Goal: Transaction & Acquisition: Purchase product/service

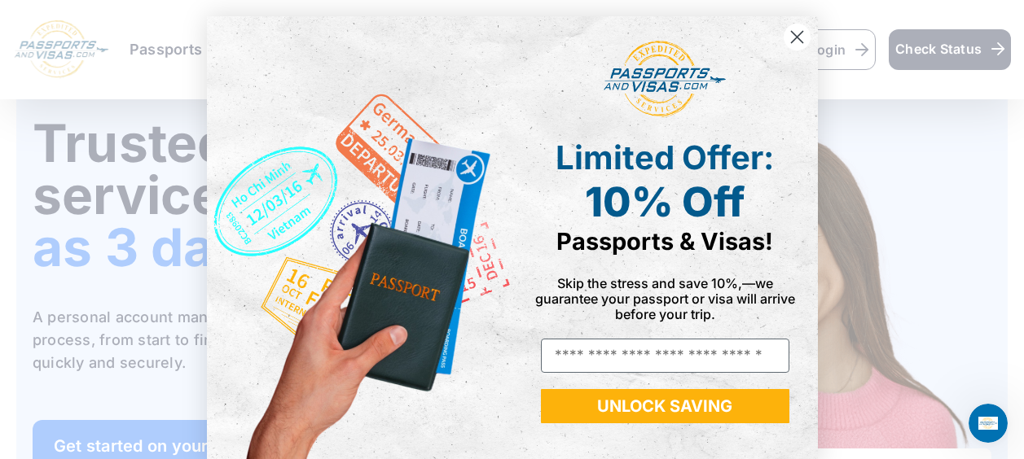
click at [771, 42] on div "POPUP Form" at bounding box center [665, 79] width 281 height 93
click at [789, 30] on circle "Close dialog" at bounding box center [796, 37] width 27 height 27
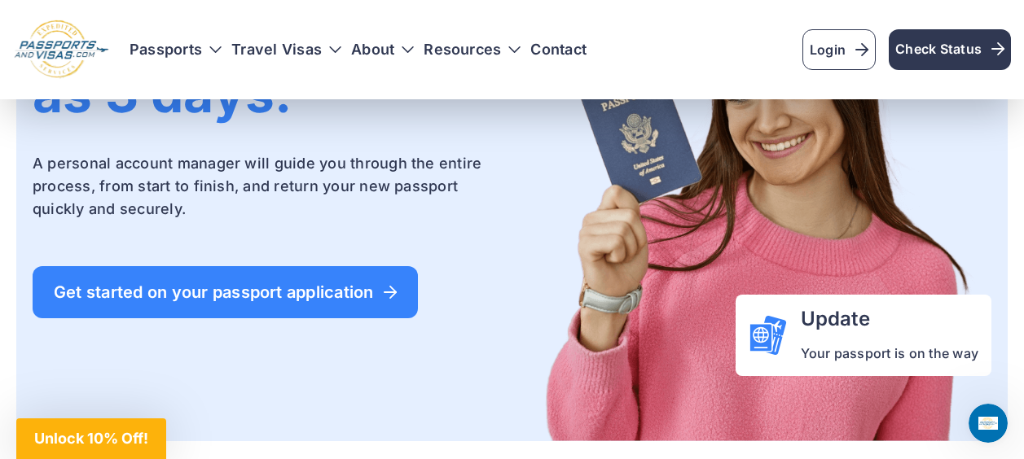
scroll to position [228, 0]
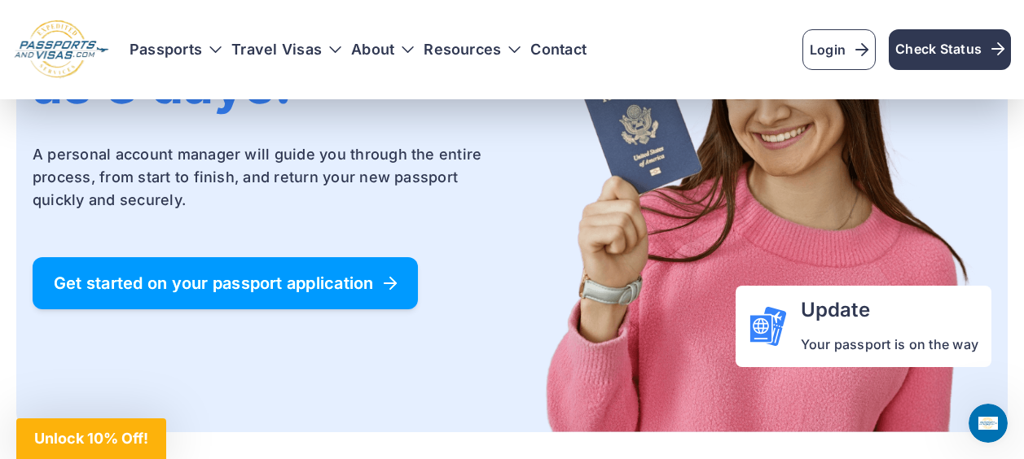
click at [338, 275] on span "Get started on your passport application" at bounding box center [225, 283] width 343 height 16
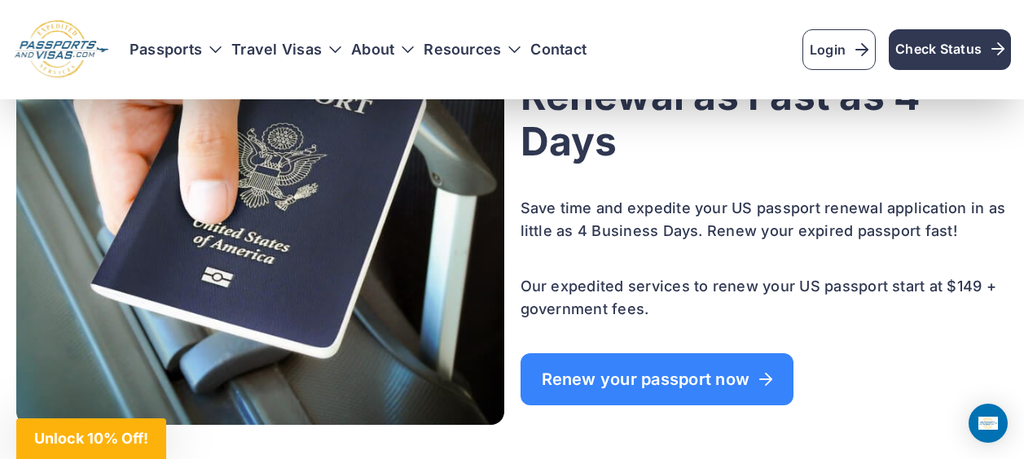
scroll to position [1173, 0]
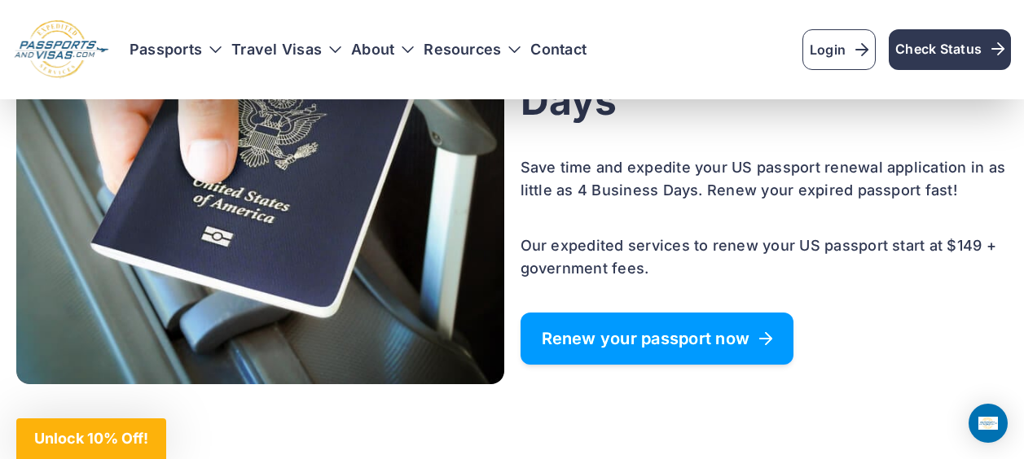
click at [629, 354] on link "Renew your passport now" at bounding box center [658, 339] width 274 height 52
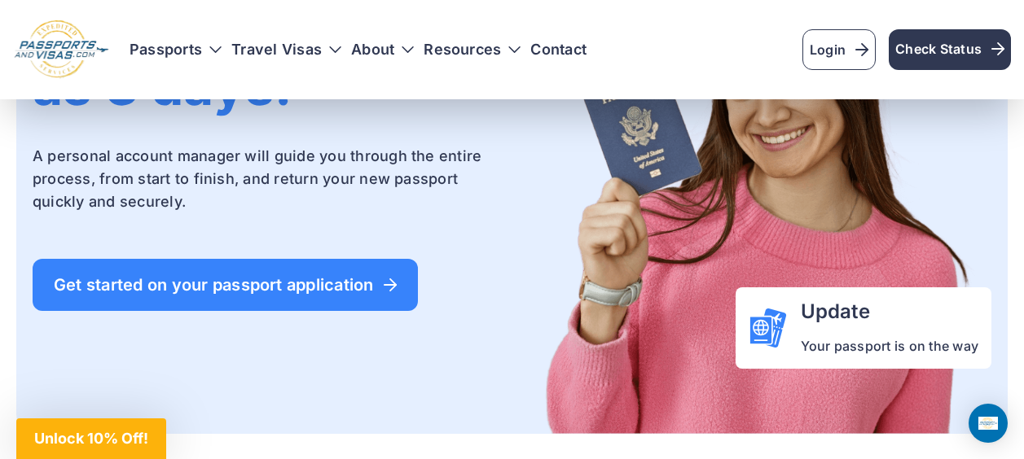
scroll to position [228, 0]
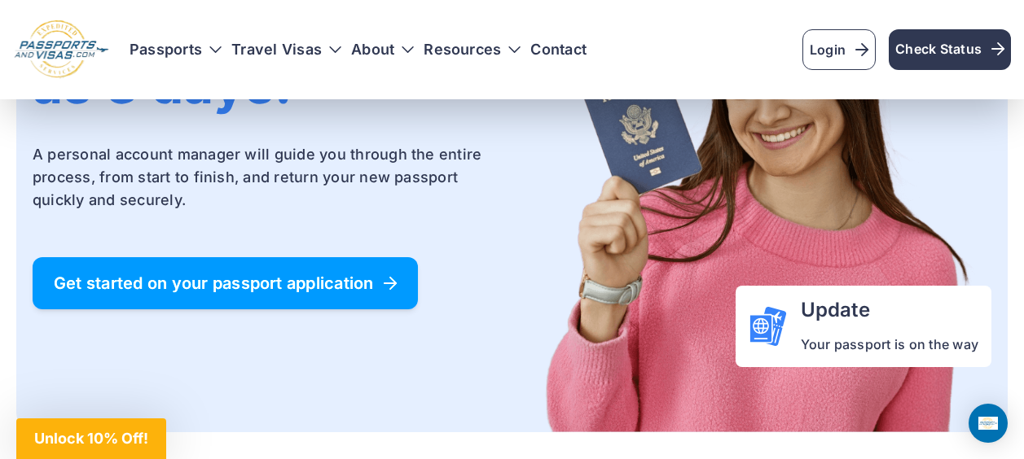
click at [312, 275] on span "Get started on your passport application" at bounding box center [225, 283] width 343 height 16
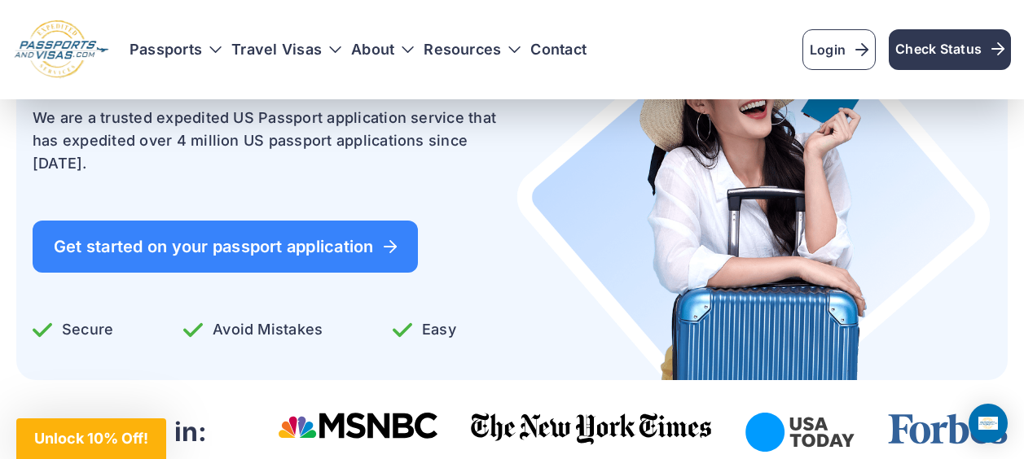
scroll to position [261, 0]
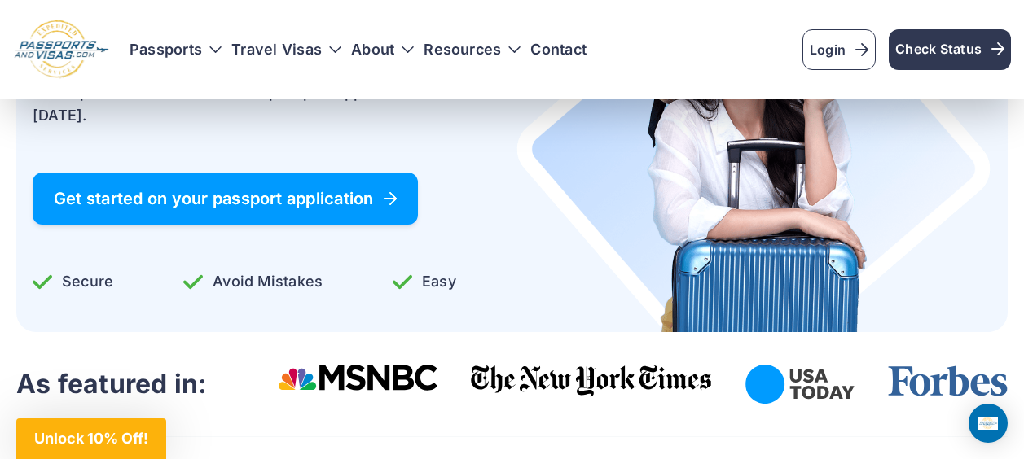
click at [320, 191] on span "Get started on your passport application" at bounding box center [225, 199] width 343 height 16
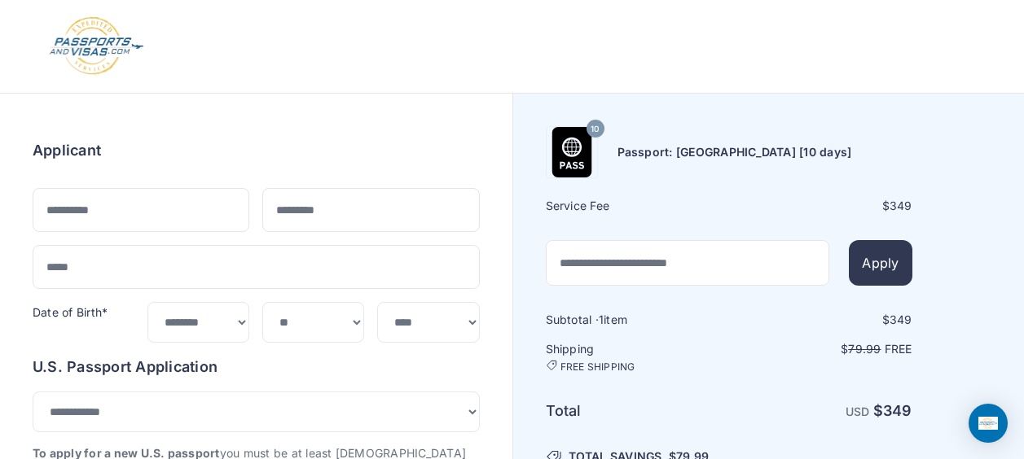
select select "**"
select select "***"
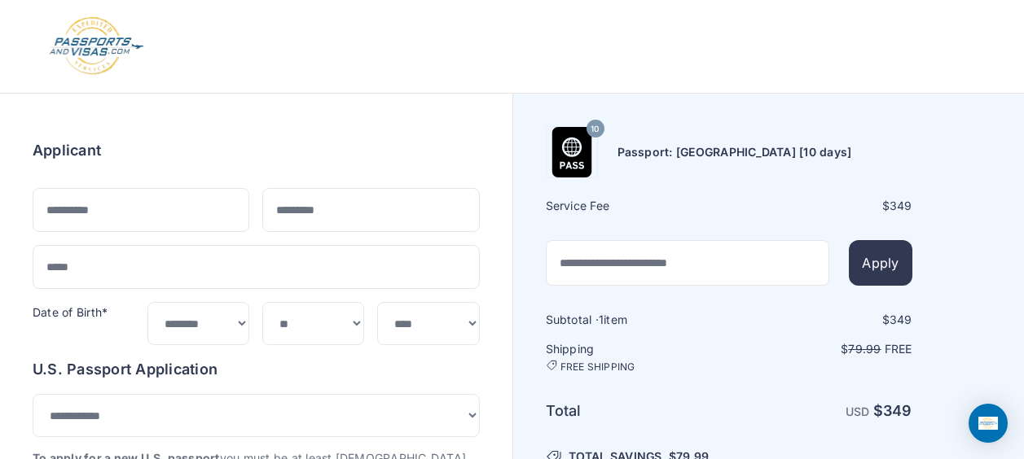
scroll to position [33, 0]
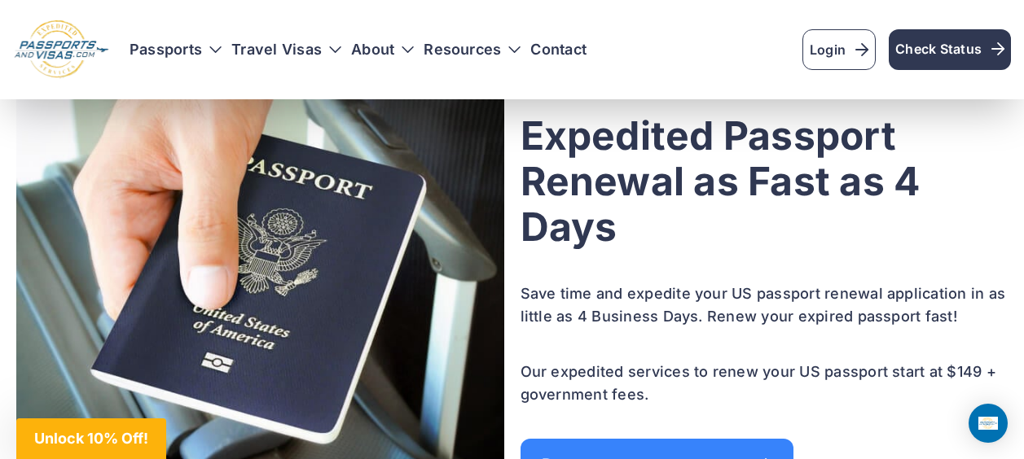
scroll to position [1177, 0]
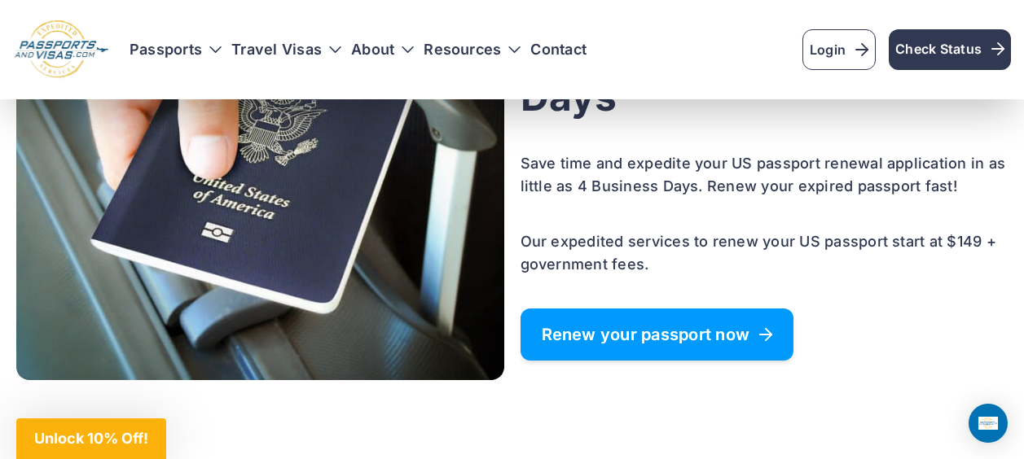
click at [671, 340] on span "Renew your passport now" at bounding box center [657, 335] width 231 height 16
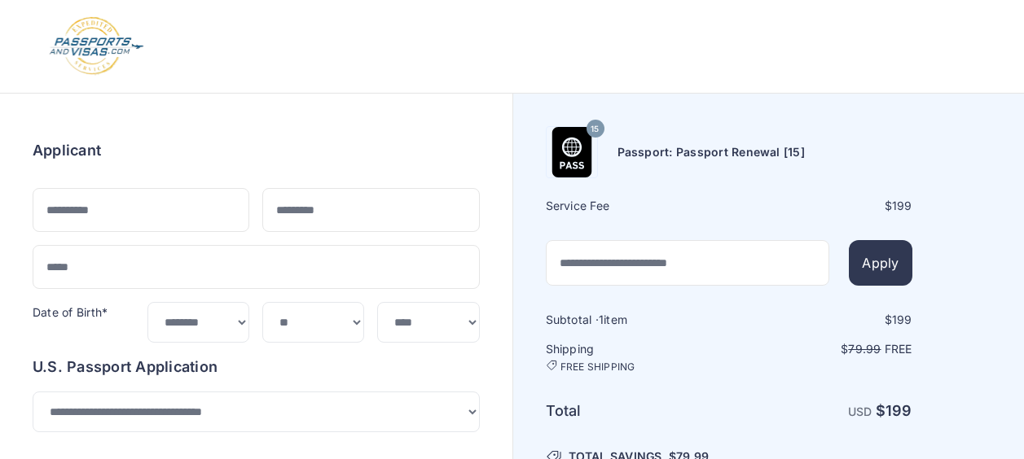
select select "**"
